Goal: Task Accomplishment & Management: Use online tool/utility

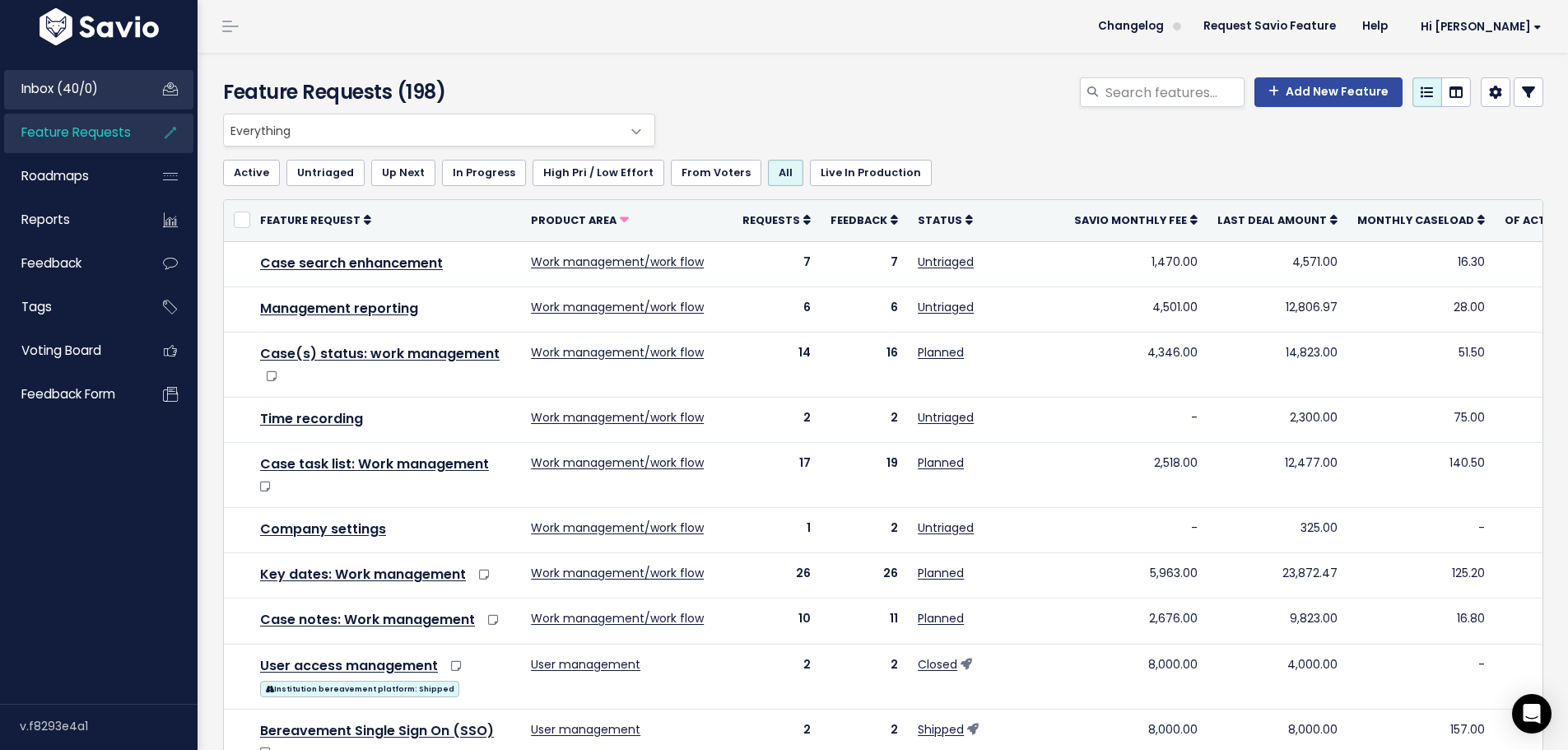
click at [74, 91] on span "Inbox (40/0)" at bounding box center [59, 88] width 76 height 17
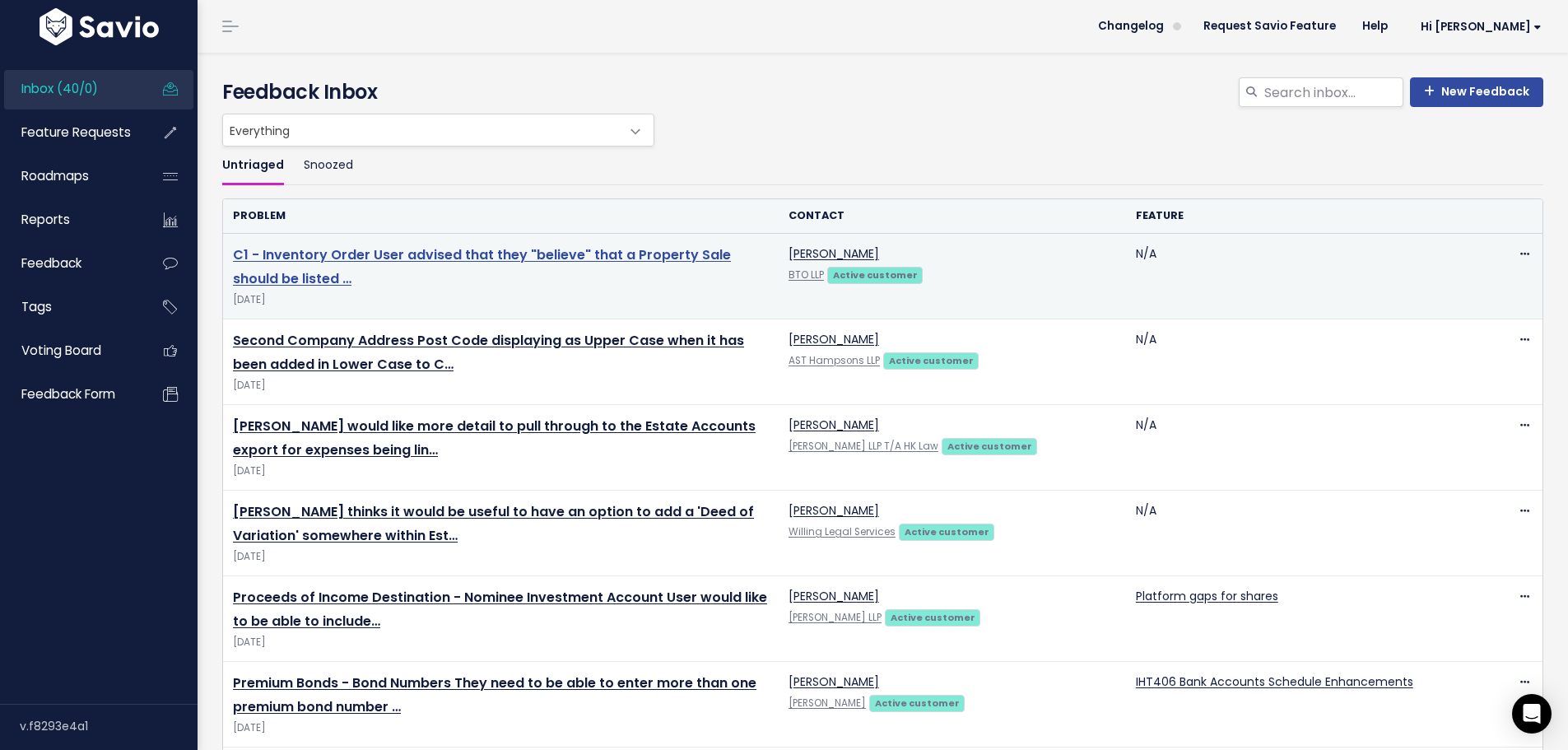
click at [634, 247] on link "C1 - Inventory Order User advised that they "believe" that a Property Sale shou…" at bounding box center [482, 267] width 498 height 43
